Goal: Information Seeking & Learning: Find contact information

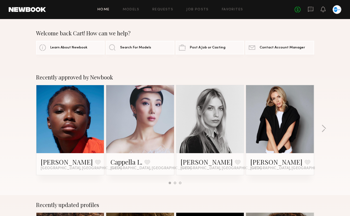
click at [338, 11] on div at bounding box center [336, 9] width 9 height 9
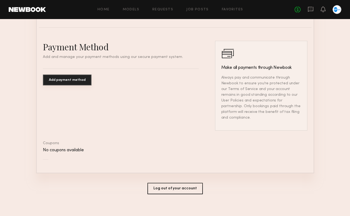
scroll to position [254, 0]
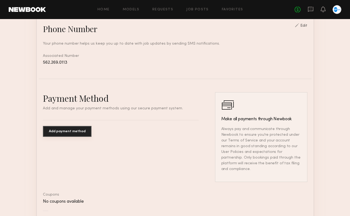
click at [64, 128] on button "Add payment method" at bounding box center [67, 131] width 49 height 11
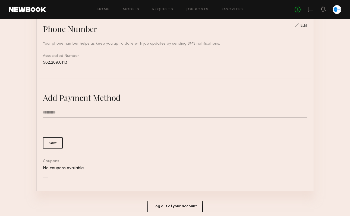
click at [56, 110] on input "text" at bounding box center [175, 112] width 264 height 10
click at [104, 111] on input "text" at bounding box center [175, 112] width 264 height 10
type input "**********"
click at [51, 144] on button "Save" at bounding box center [53, 142] width 20 height 11
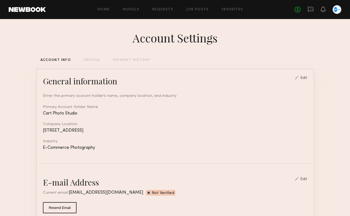
scroll to position [0, 0]
click at [310, 7] on icon at bounding box center [310, 9] width 5 height 5
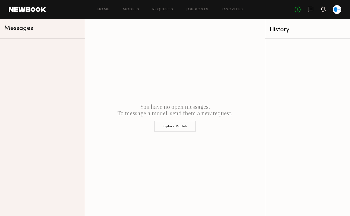
click at [324, 12] on icon at bounding box center [323, 11] width 2 height 1
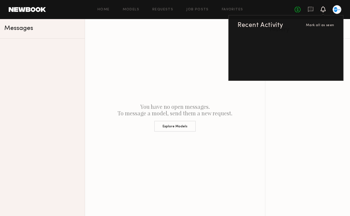
click at [338, 12] on div at bounding box center [336, 9] width 9 height 9
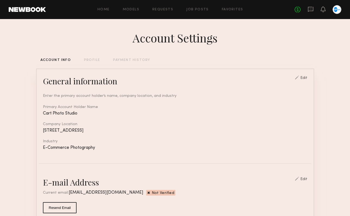
click at [103, 4] on header "Home Models Requests Job Posts Favorites Sign Out No fees up to $5,000" at bounding box center [175, 9] width 350 height 19
click at [107, 10] on link "Home" at bounding box center [103, 10] width 12 height 4
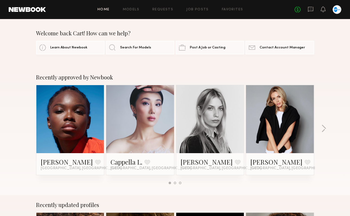
click at [133, 7] on div "Home Models Requests Job Posts Favorites Sign Out No fees up to $5,000" at bounding box center [193, 9] width 295 height 9
click at [163, 12] on div "Home Models Requests Job Posts Favorites Sign Out No fees up to $5,000" at bounding box center [193, 9] width 295 height 9
click at [314, 8] on div "No fees up to $5,000" at bounding box center [317, 9] width 47 height 9
click at [310, 10] on icon at bounding box center [311, 9] width 6 height 6
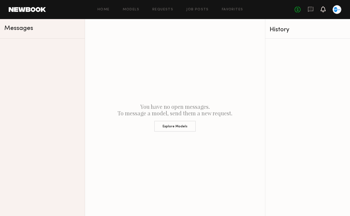
click at [325, 11] on icon at bounding box center [323, 9] width 4 height 4
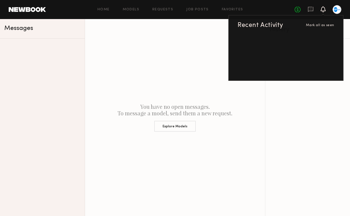
click at [26, 11] on link at bounding box center [27, 9] width 37 height 5
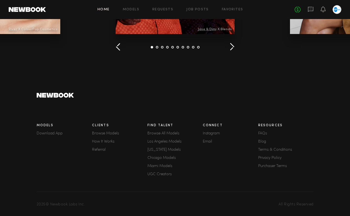
scroll to position [607, 0]
click at [208, 141] on link "Email" at bounding box center [230, 142] width 55 height 4
click at [208, 140] on link "Email" at bounding box center [230, 142] width 55 height 4
click at [264, 132] on link "FAQs" at bounding box center [285, 134] width 55 height 4
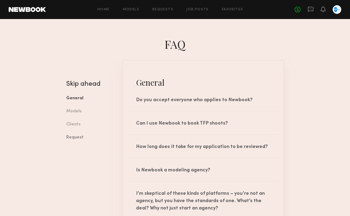
click at [78, 137] on link "Request" at bounding box center [90, 137] width 48 height 13
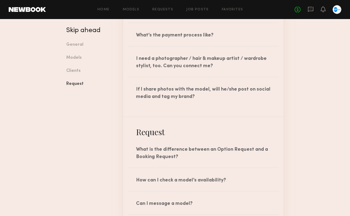
scroll to position [802, 0]
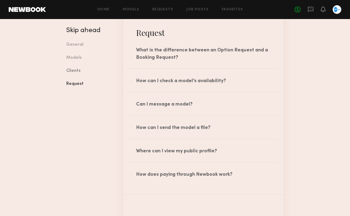
click at [71, 69] on link "Clients" at bounding box center [90, 70] width 48 height 13
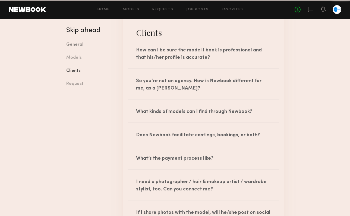
click at [75, 46] on link "General" at bounding box center [90, 44] width 48 height 13
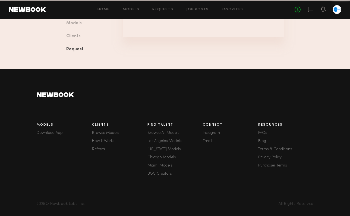
scroll to position [981, 0]
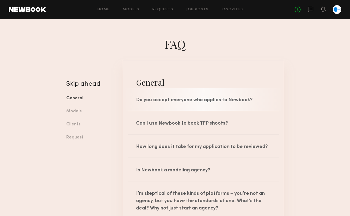
click at [206, 98] on div "Do you accept everyone who applies to Newbook?" at bounding box center [203, 99] width 161 height 23
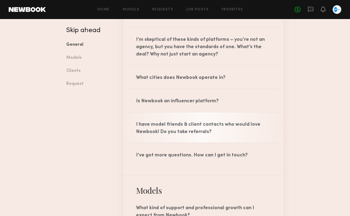
scroll to position [187, 0]
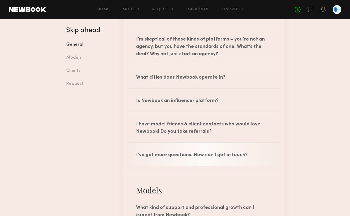
click at [165, 153] on div "I’ve got more questions. How can I get in touch?" at bounding box center [203, 153] width 161 height 23
